Goal: Find specific page/section: Find specific page/section

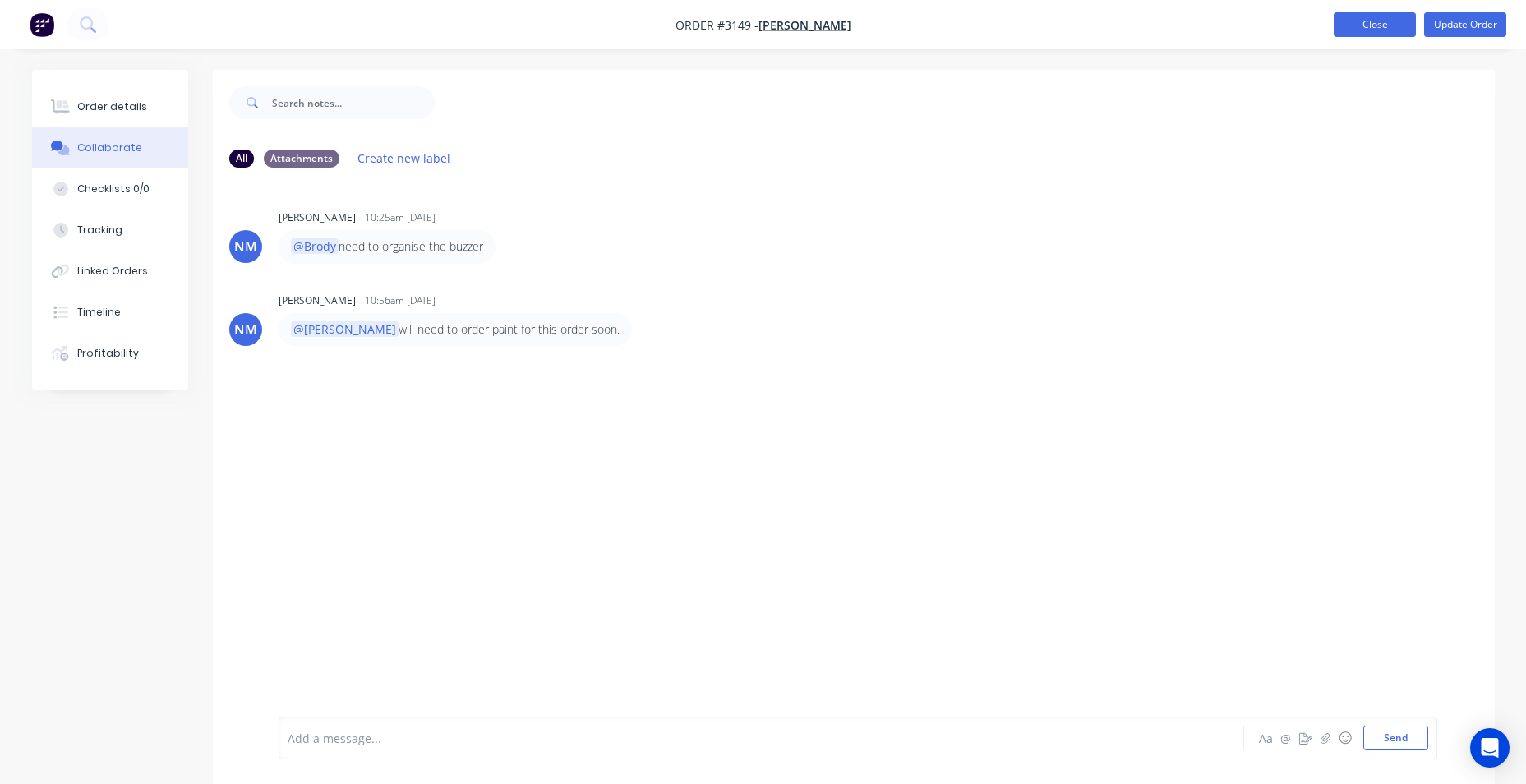
click at [1381, 29] on button "Close" at bounding box center [1374, 24] width 82 height 25
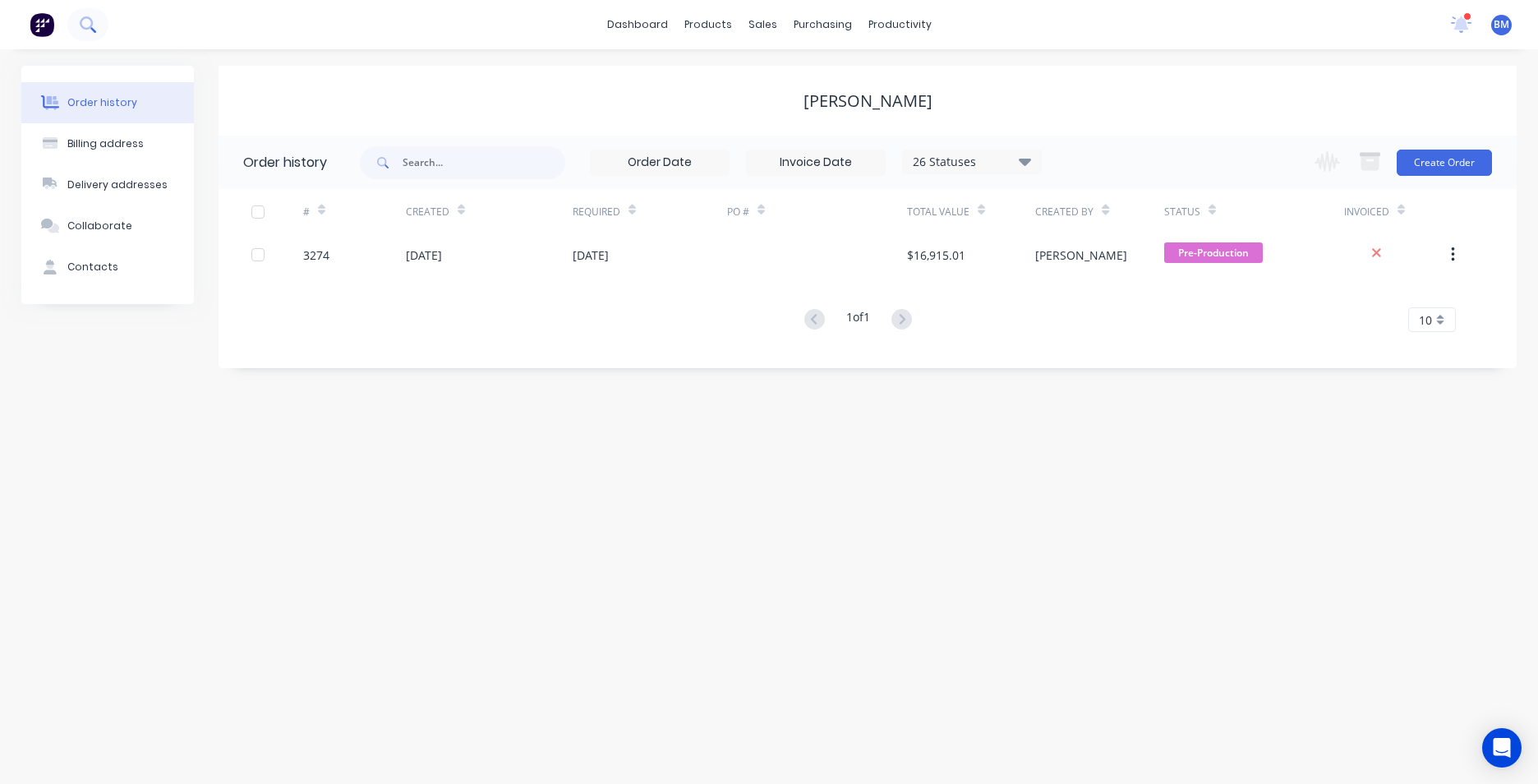
click at [81, 23] on icon at bounding box center [86, 23] width 13 height 13
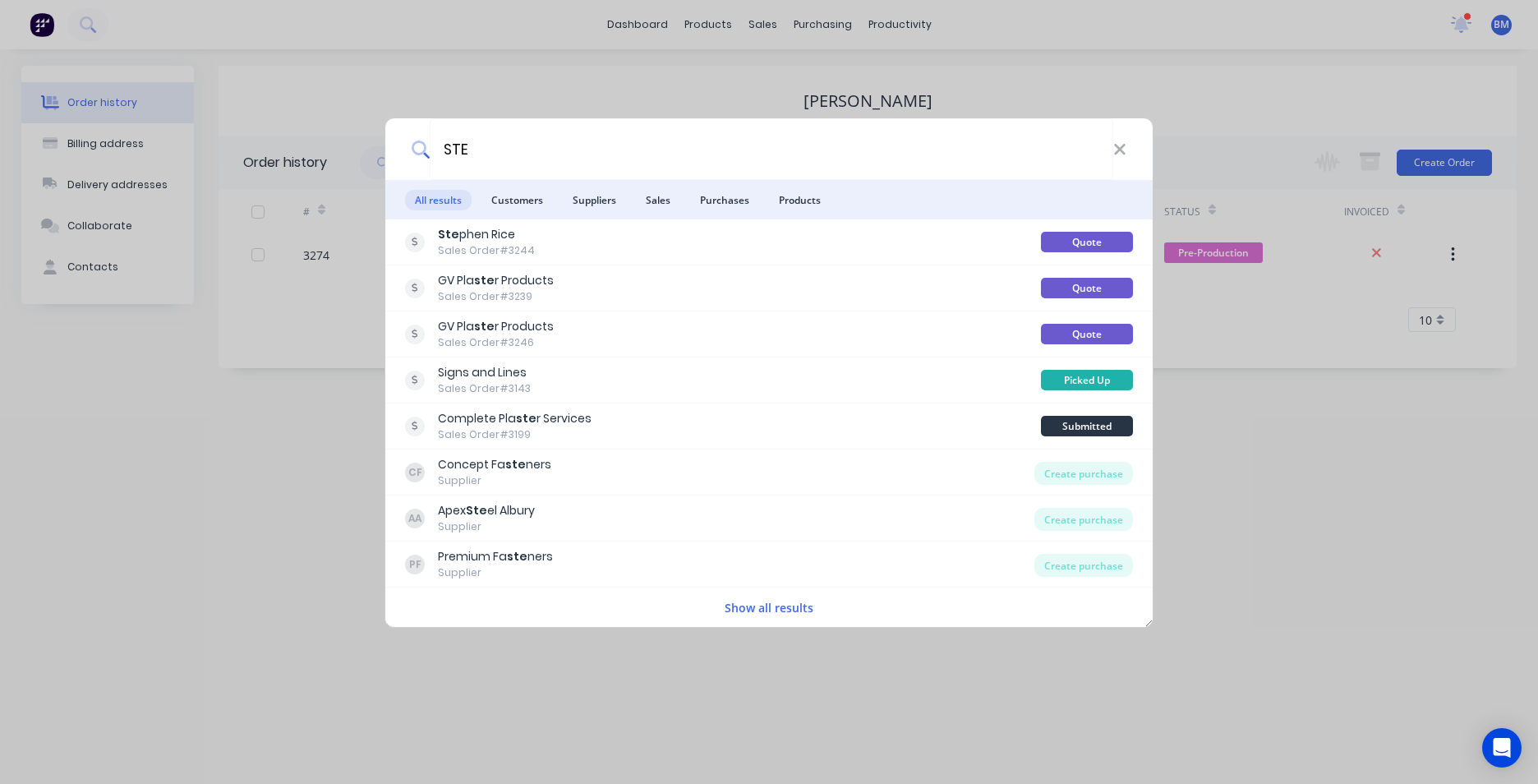
drag, startPoint x: 505, startPoint y: 150, endPoint x: 262, endPoint y: 161, distance: 243.2
click at [263, 161] on div "STE All results Customers Suppliers Sales Purchases Products Ste phen Rice Sale…" at bounding box center [769, 392] width 1538 height 784
type input ","
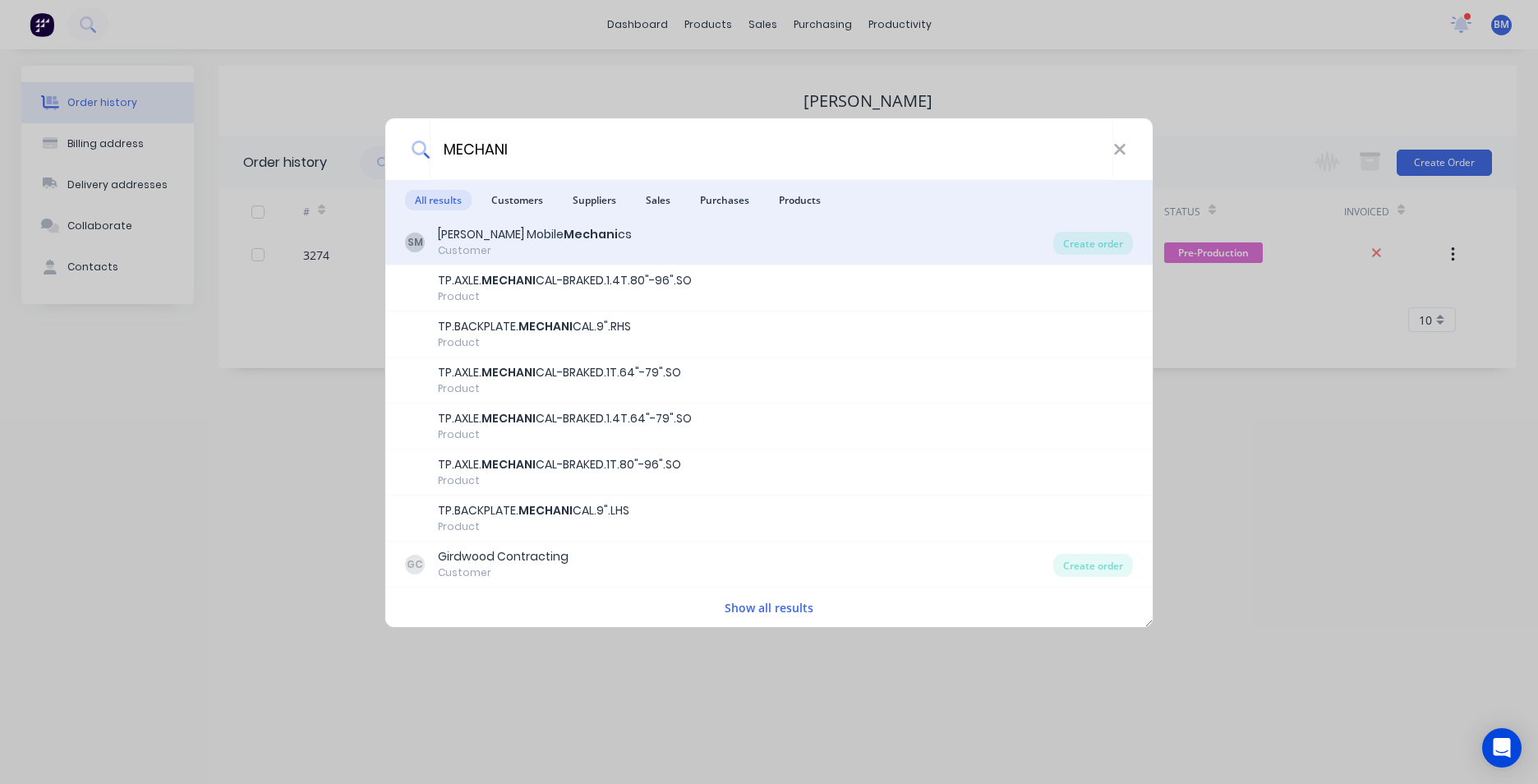
type input "MECHANI"
click at [572, 241] on b "Mechani" at bounding box center [591, 234] width 55 height 17
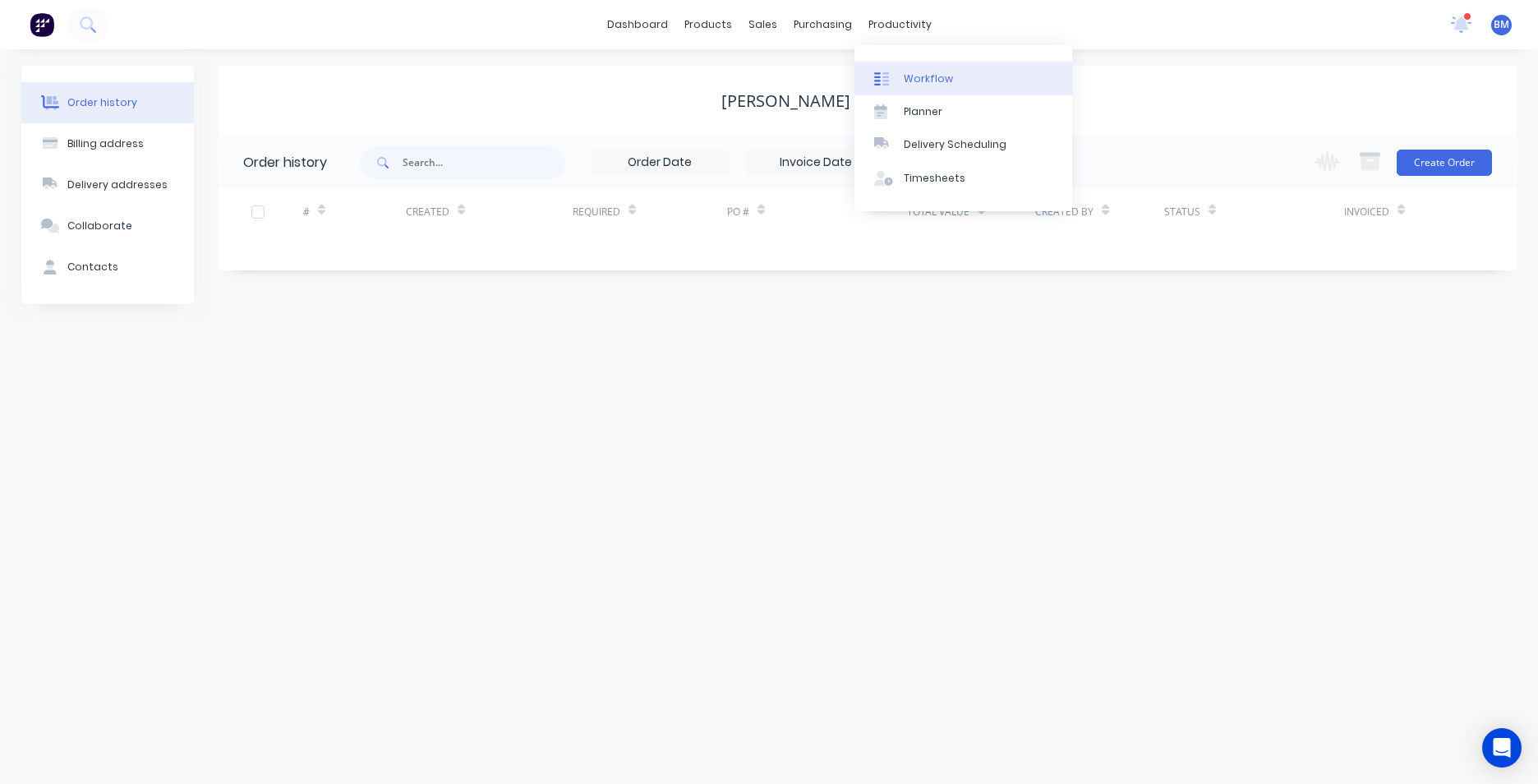
click at [895, 75] on div at bounding box center [886, 79] width 25 height 15
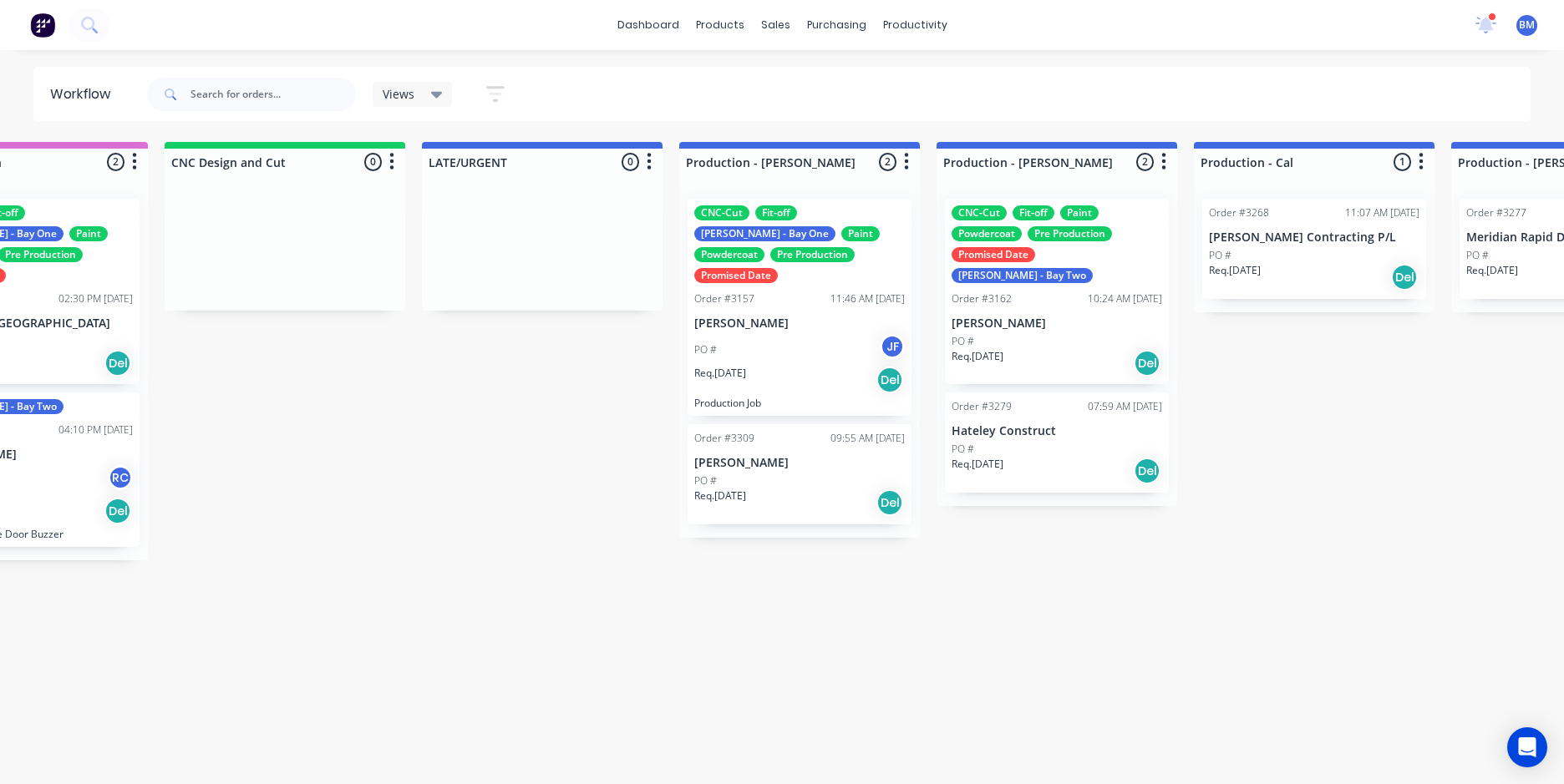
scroll to position [0, 1207]
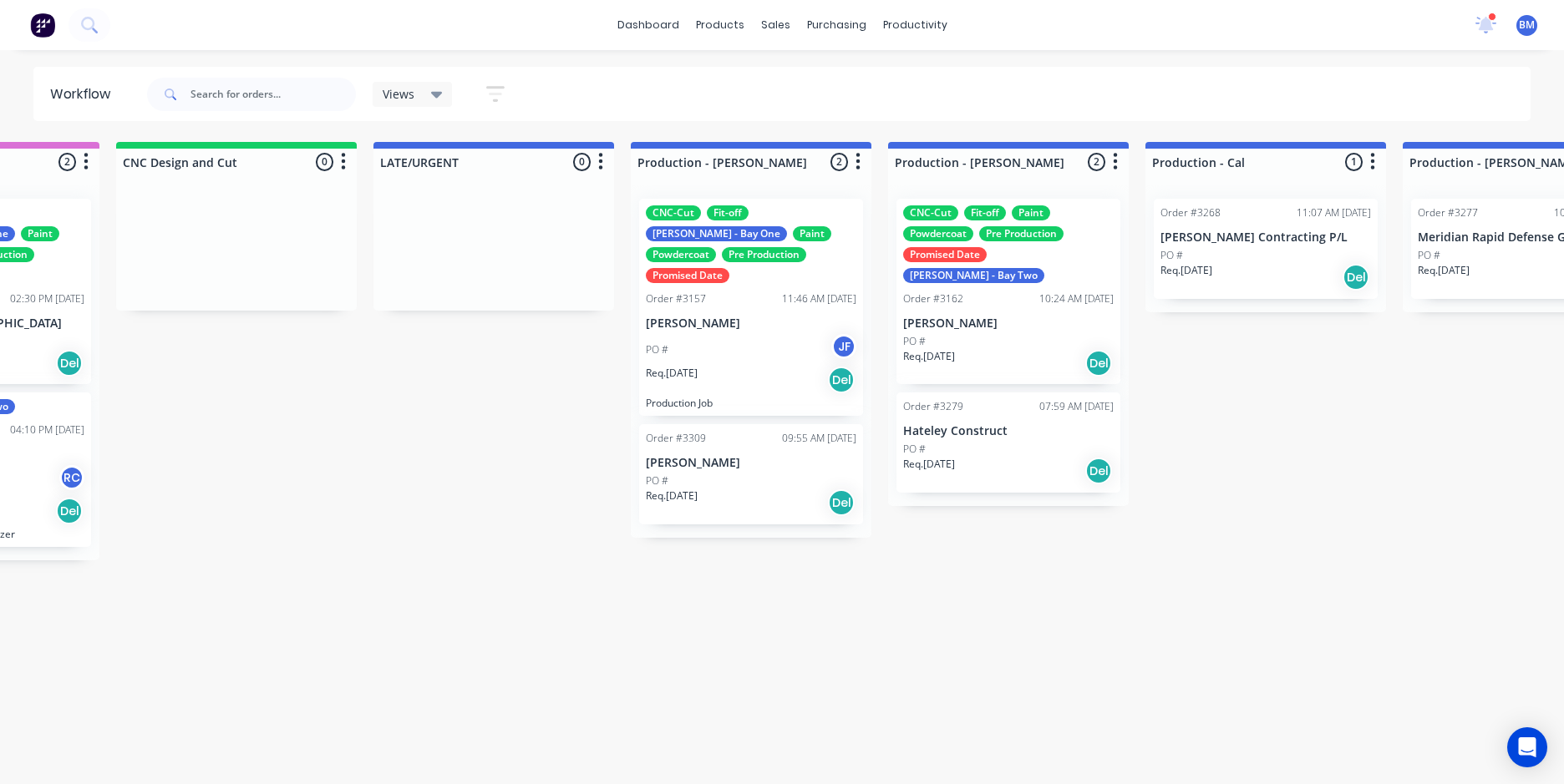
click at [739, 473] on div "PO #" at bounding box center [751, 481] width 211 height 15
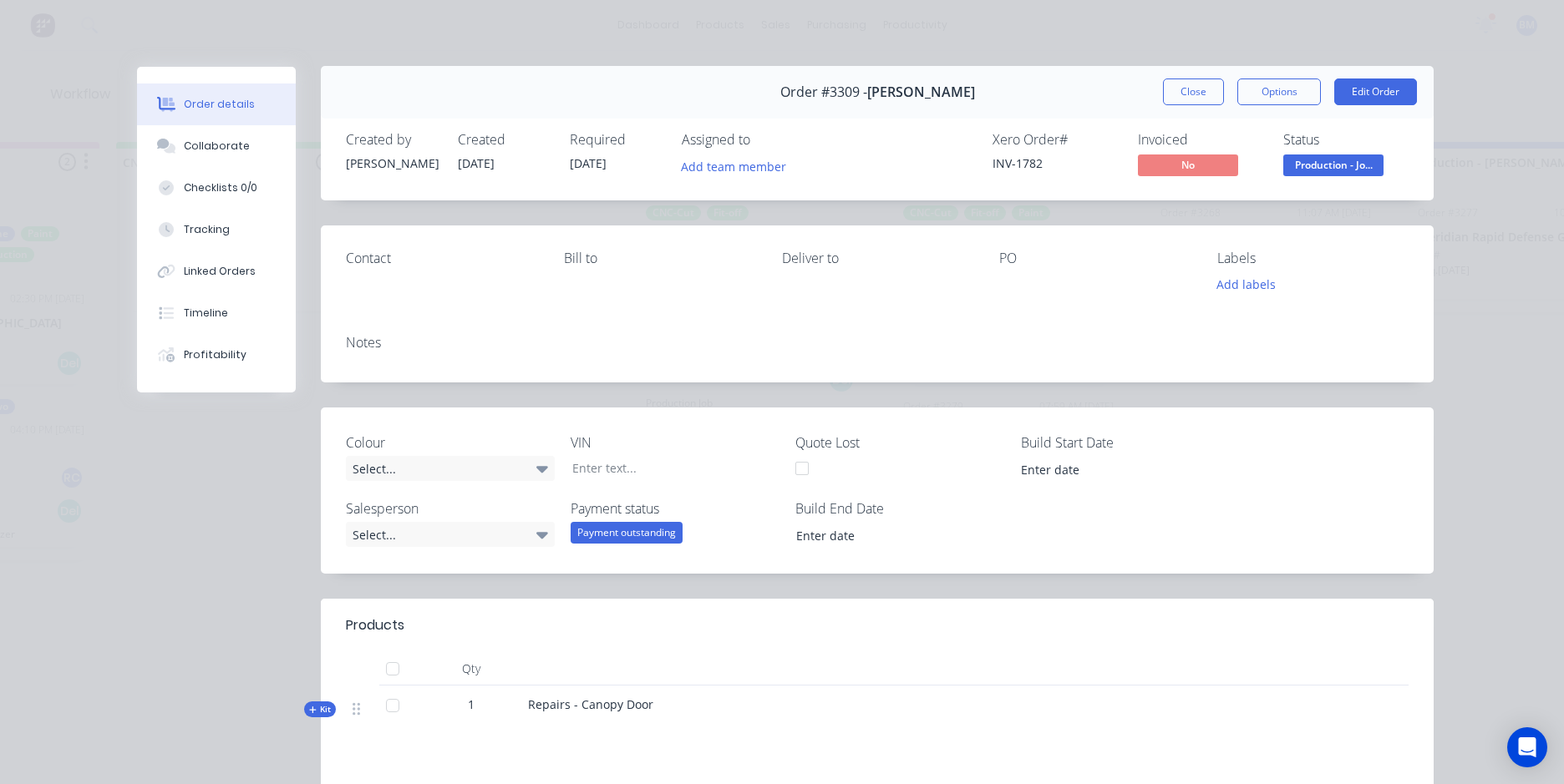
scroll to position [0, 0]
click at [1294, 80] on button "Options" at bounding box center [1279, 92] width 84 height 26
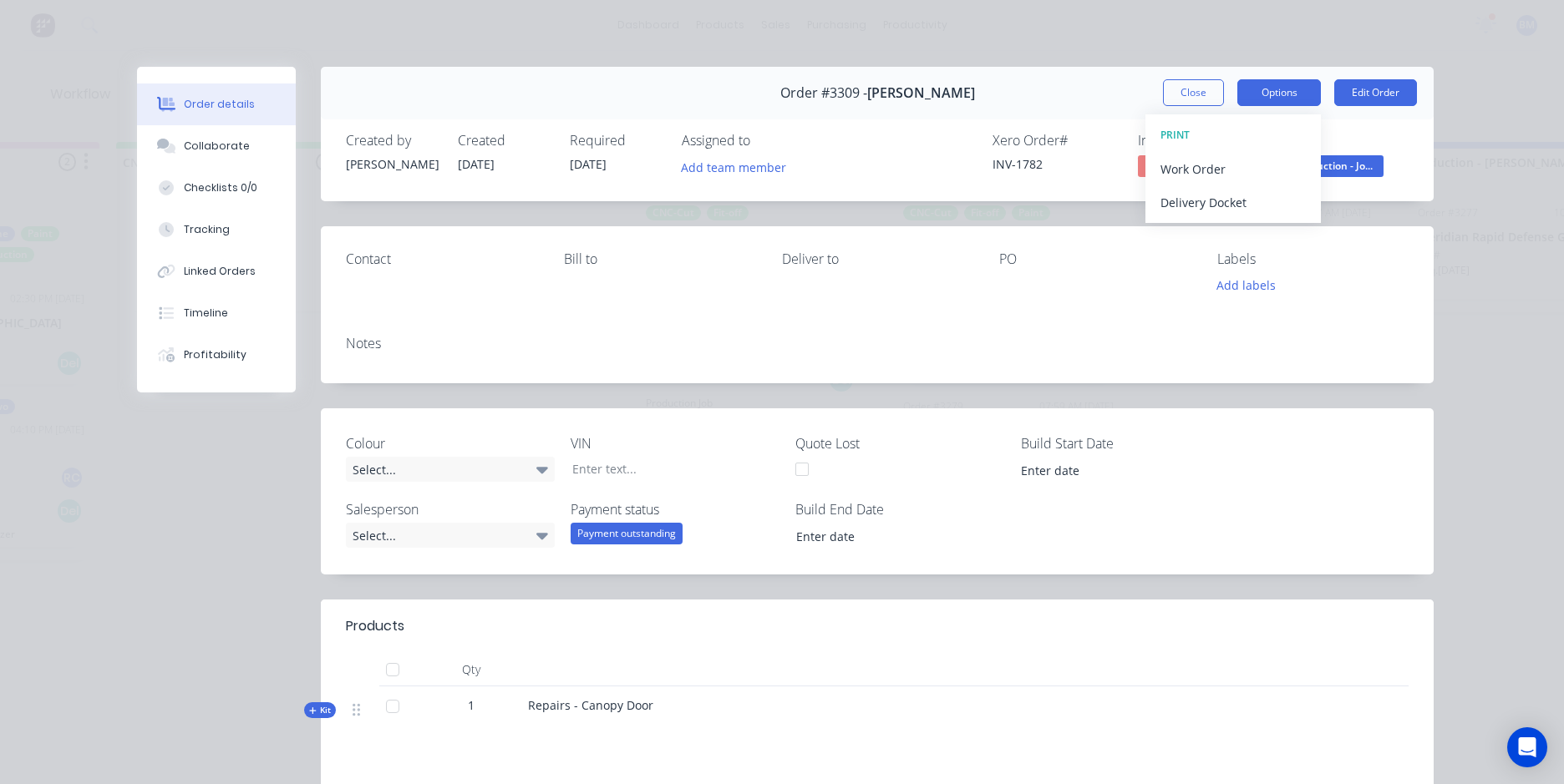
click at [1294, 80] on button "Options" at bounding box center [1279, 92] width 84 height 26
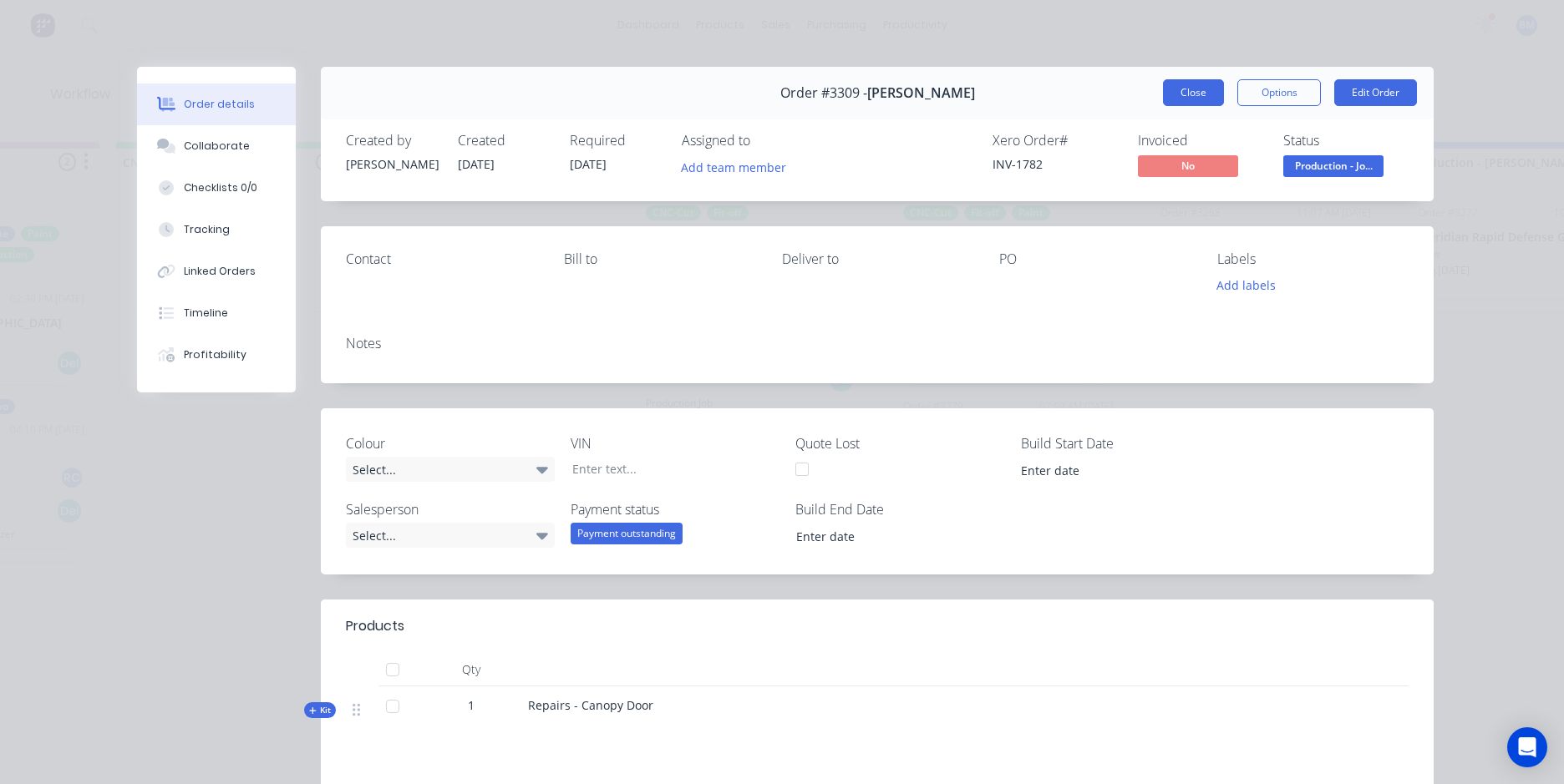
click at [1165, 99] on button "Close" at bounding box center [1193, 92] width 61 height 26
